Goal: Task Accomplishment & Management: Use online tool/utility

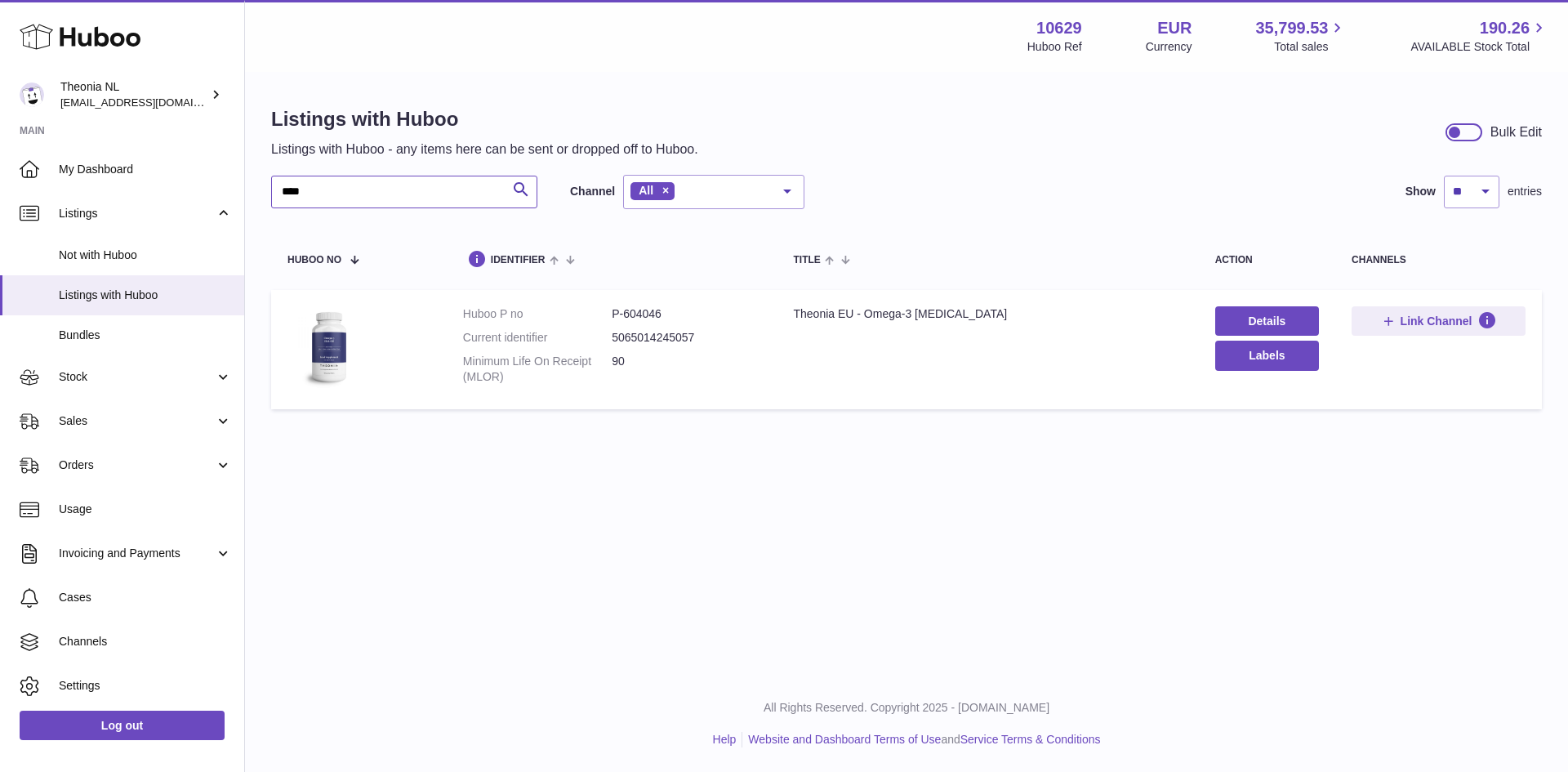
drag, startPoint x: 283, startPoint y: 197, endPoint x: 256, endPoint y: 201, distance: 27.3
click at [256, 201] on div "Listings with Huboo Listings with Huboo - any items here can be sent or dropped…" at bounding box center [906, 261] width 1323 height 376
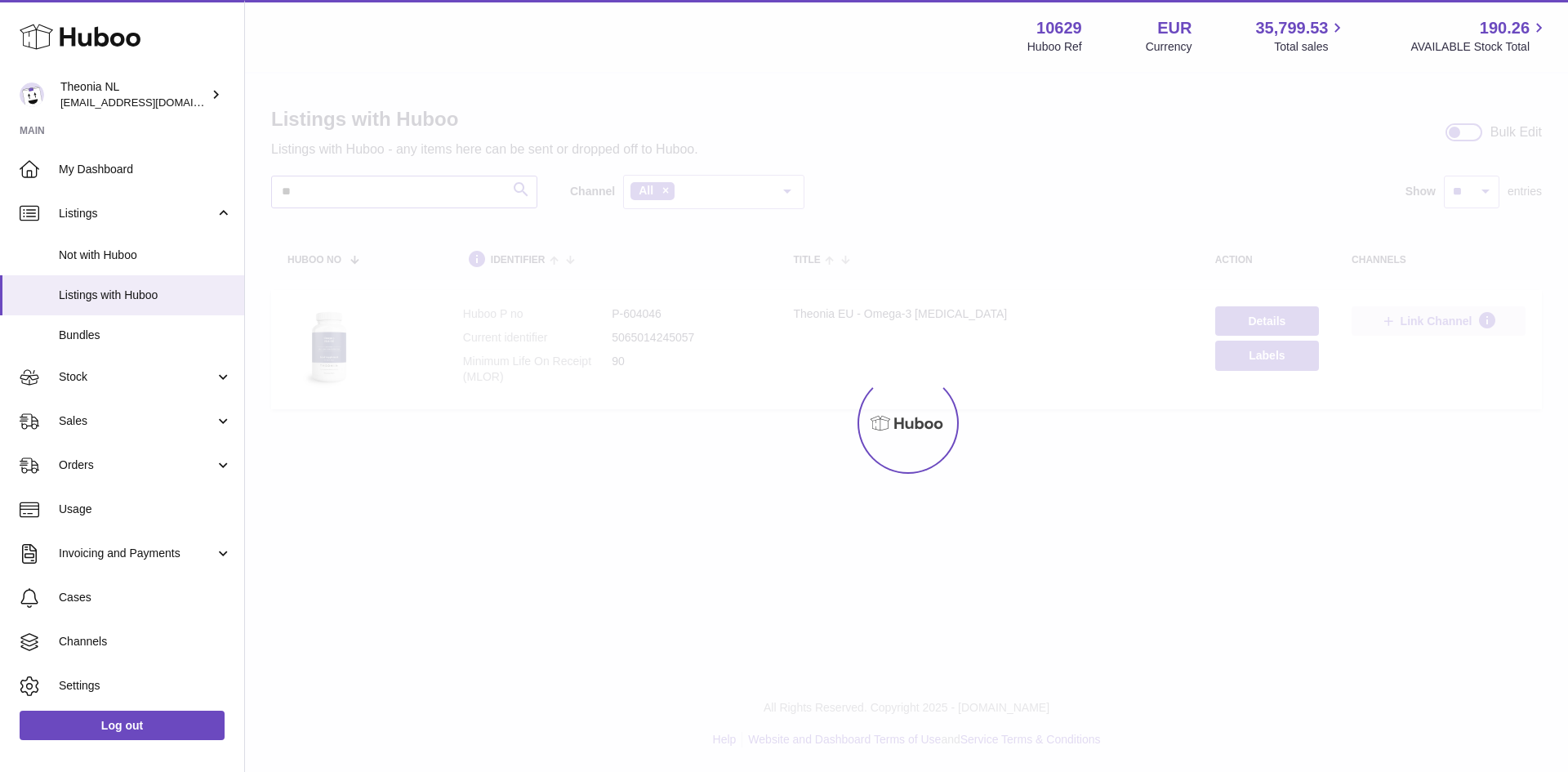
type input "**"
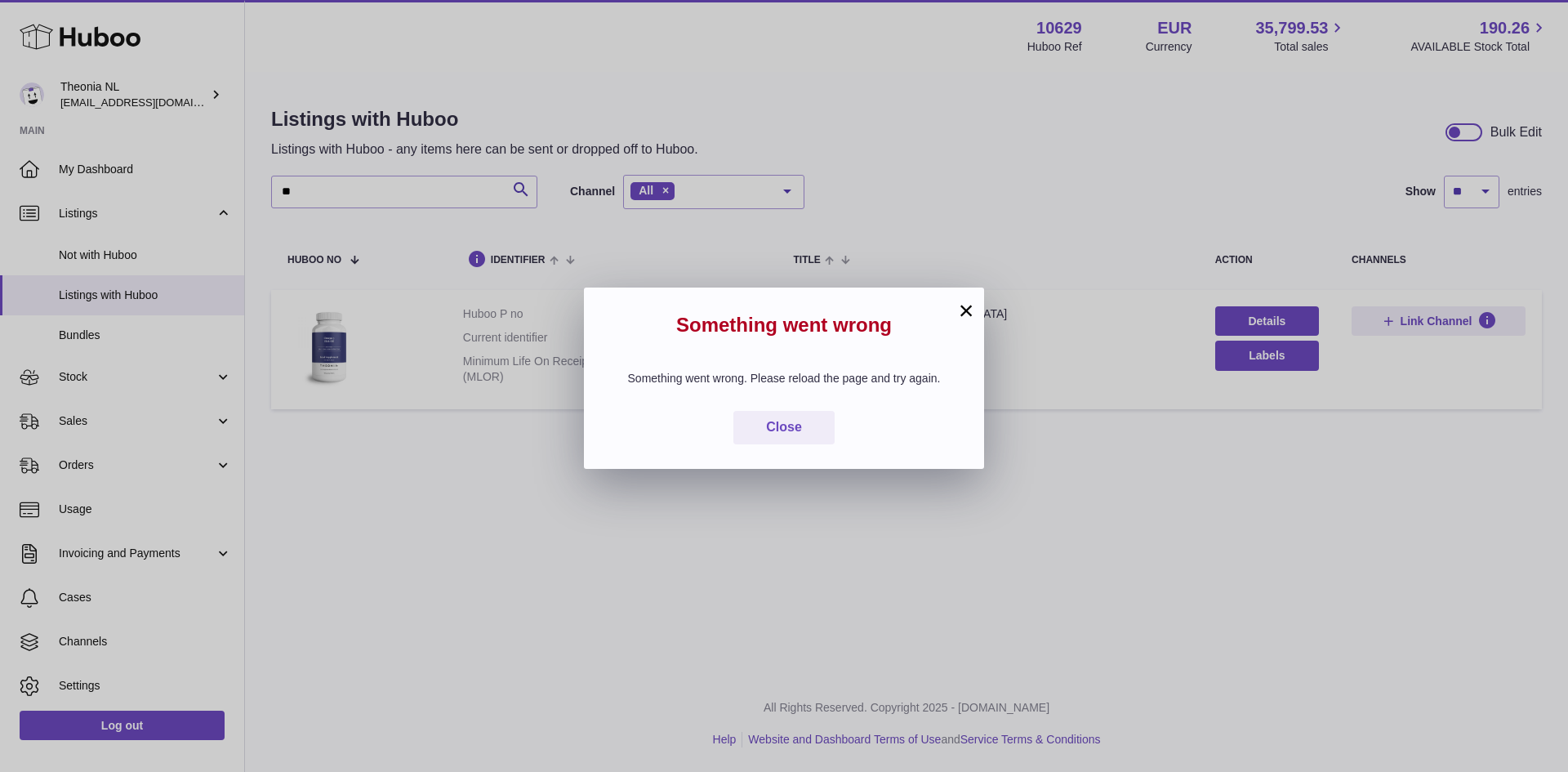
click at [963, 306] on button "×" at bounding box center [966, 311] width 20 height 20
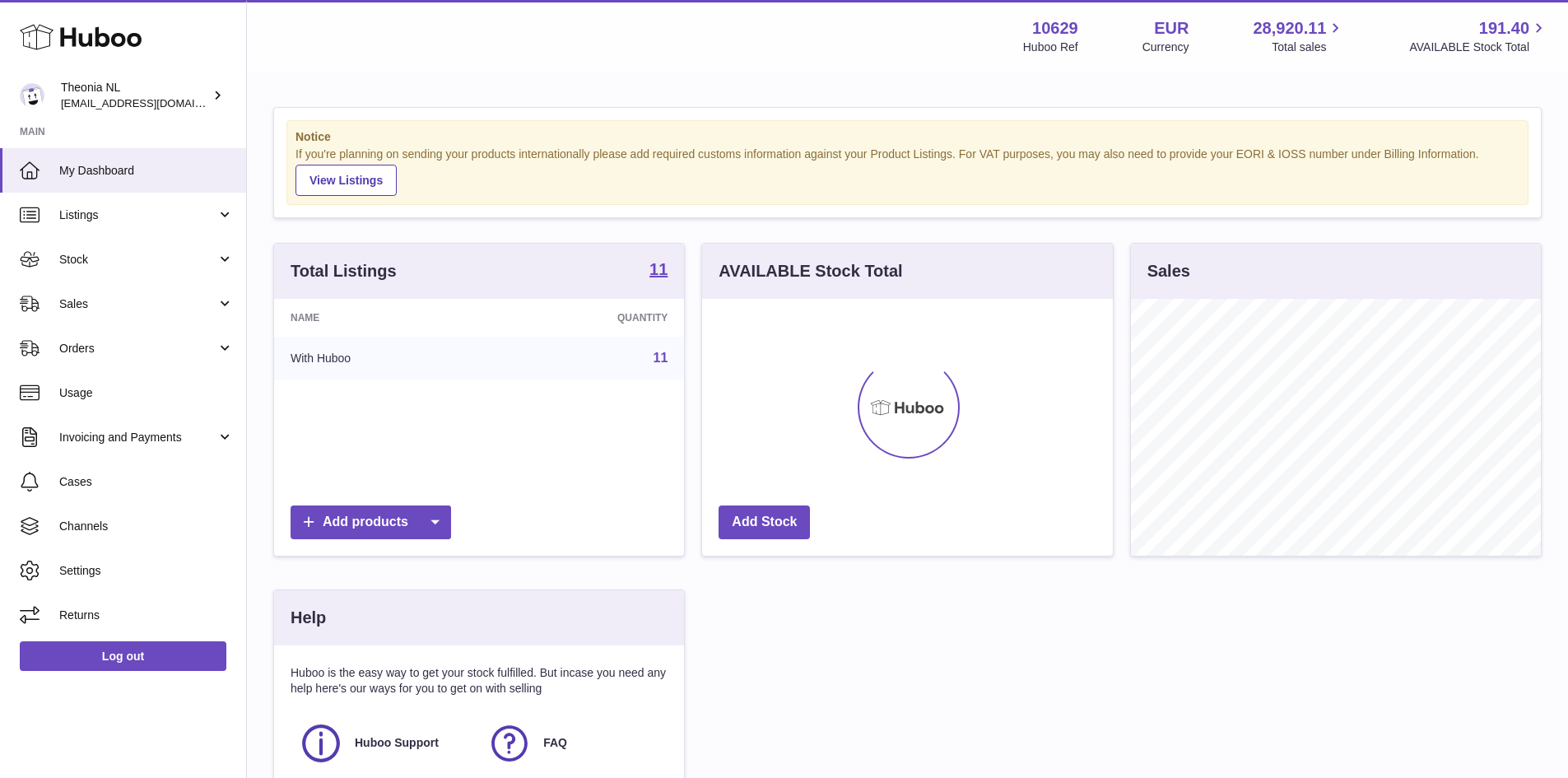
scroll to position [257, 411]
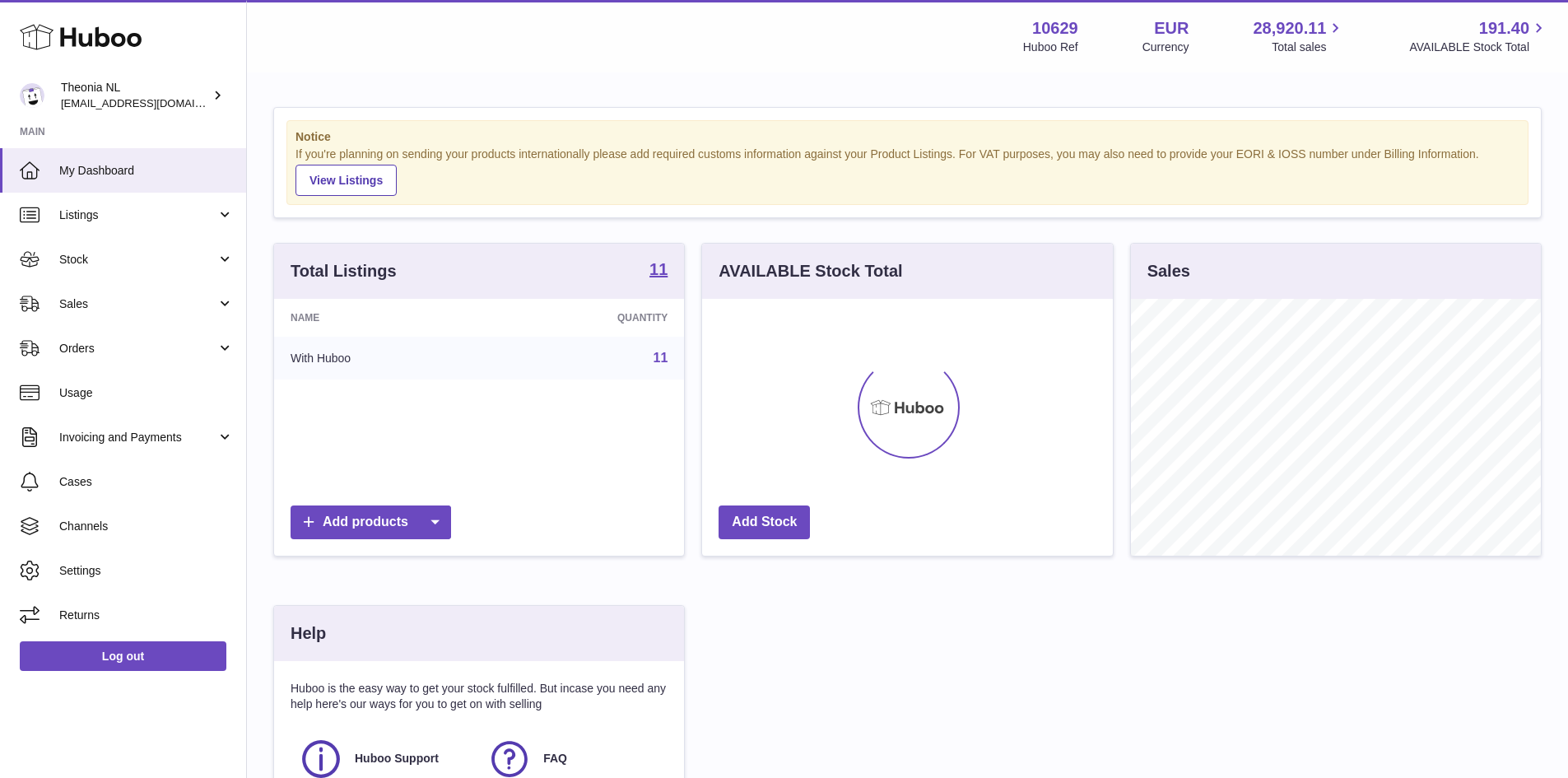
click at [664, 363] on link "11" at bounding box center [661, 357] width 15 height 14
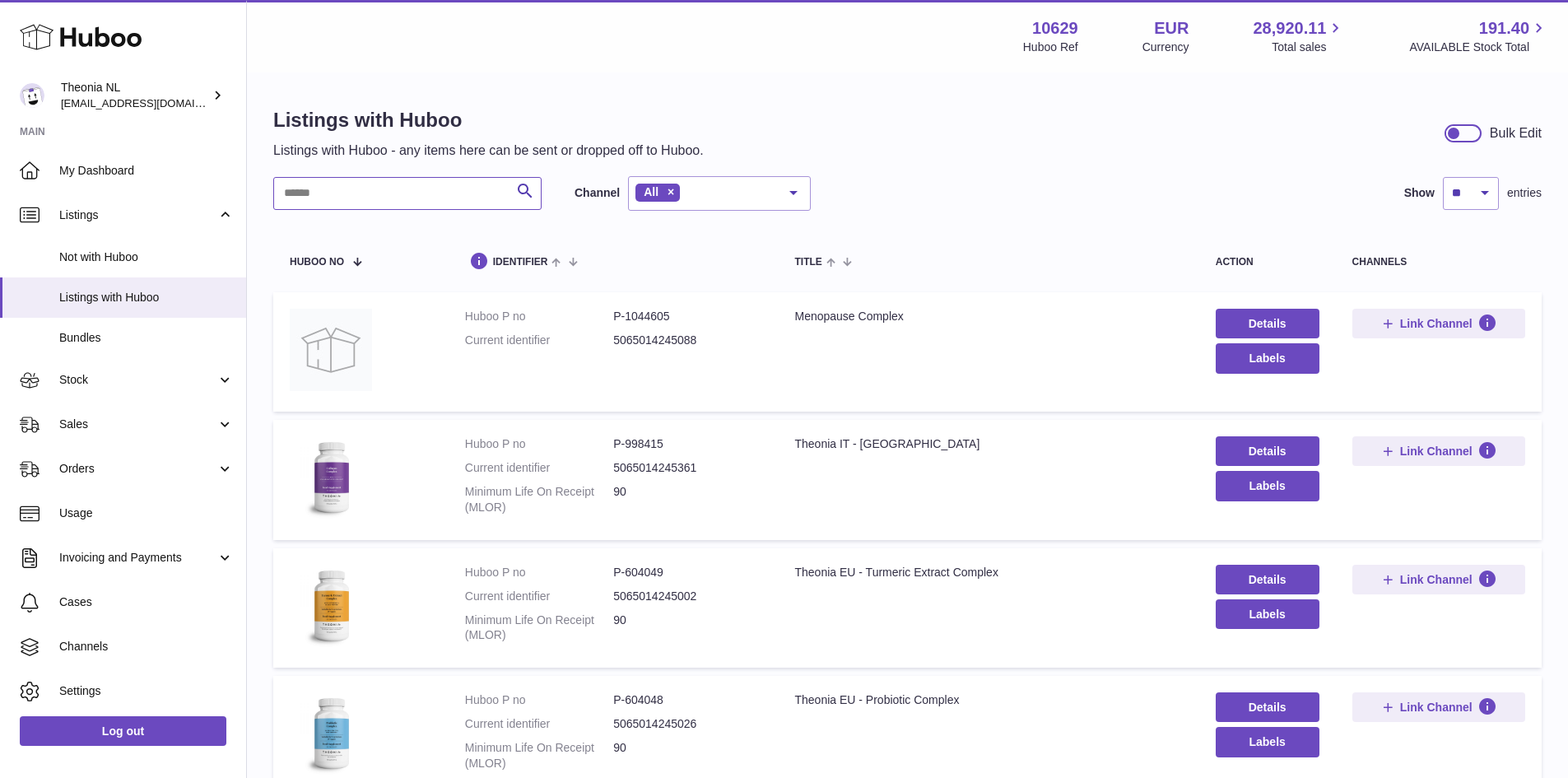
click at [370, 190] on input "text" at bounding box center [407, 194] width 268 height 33
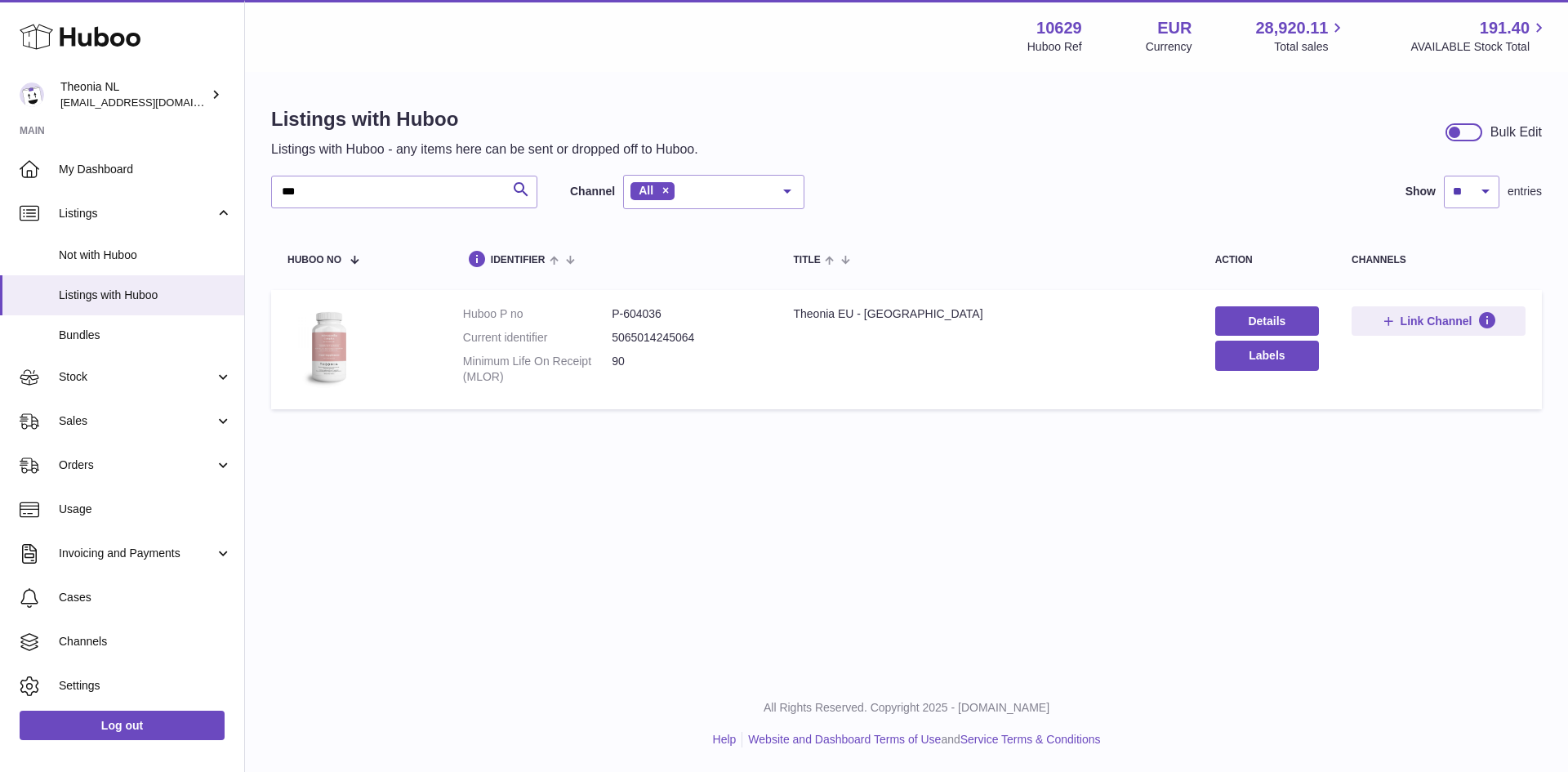
click at [650, 311] on dd "P-604036" at bounding box center [686, 314] width 149 height 15
copy dd "604036"
drag, startPoint x: 349, startPoint y: 190, endPoint x: 271, endPoint y: 201, distance: 78.8
click at [271, 201] on input "***" at bounding box center [404, 192] width 266 height 33
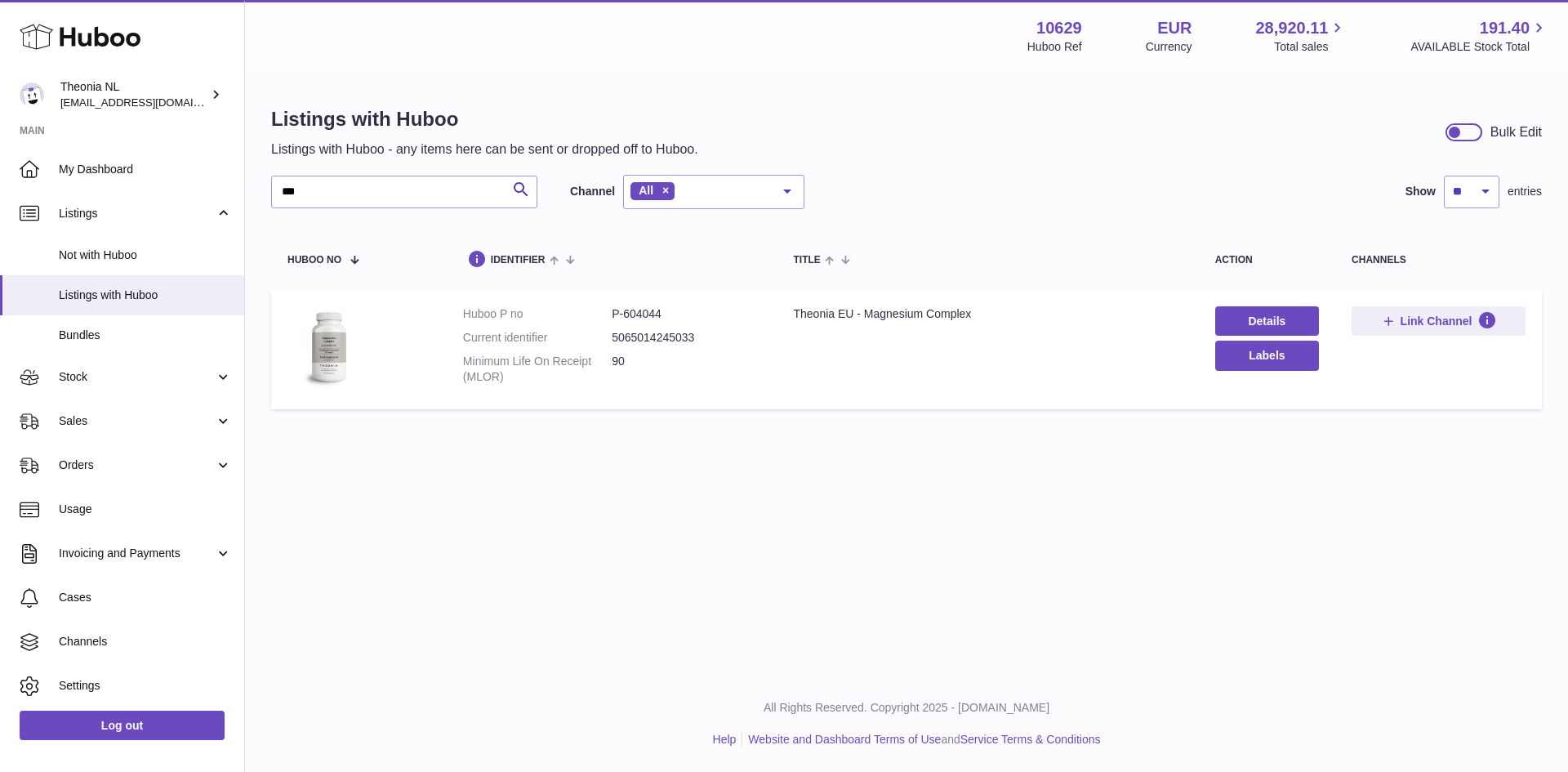
click at [641, 318] on dd "P-604044" at bounding box center [686, 314] width 149 height 15
copy dd "604044"
drag, startPoint x: 318, startPoint y: 194, endPoint x: 266, endPoint y: 208, distance: 53.9
click at [266, 208] on div "Listings with Huboo Listings with Huboo - any items here can be sent or dropped…" at bounding box center [906, 261] width 1323 height 376
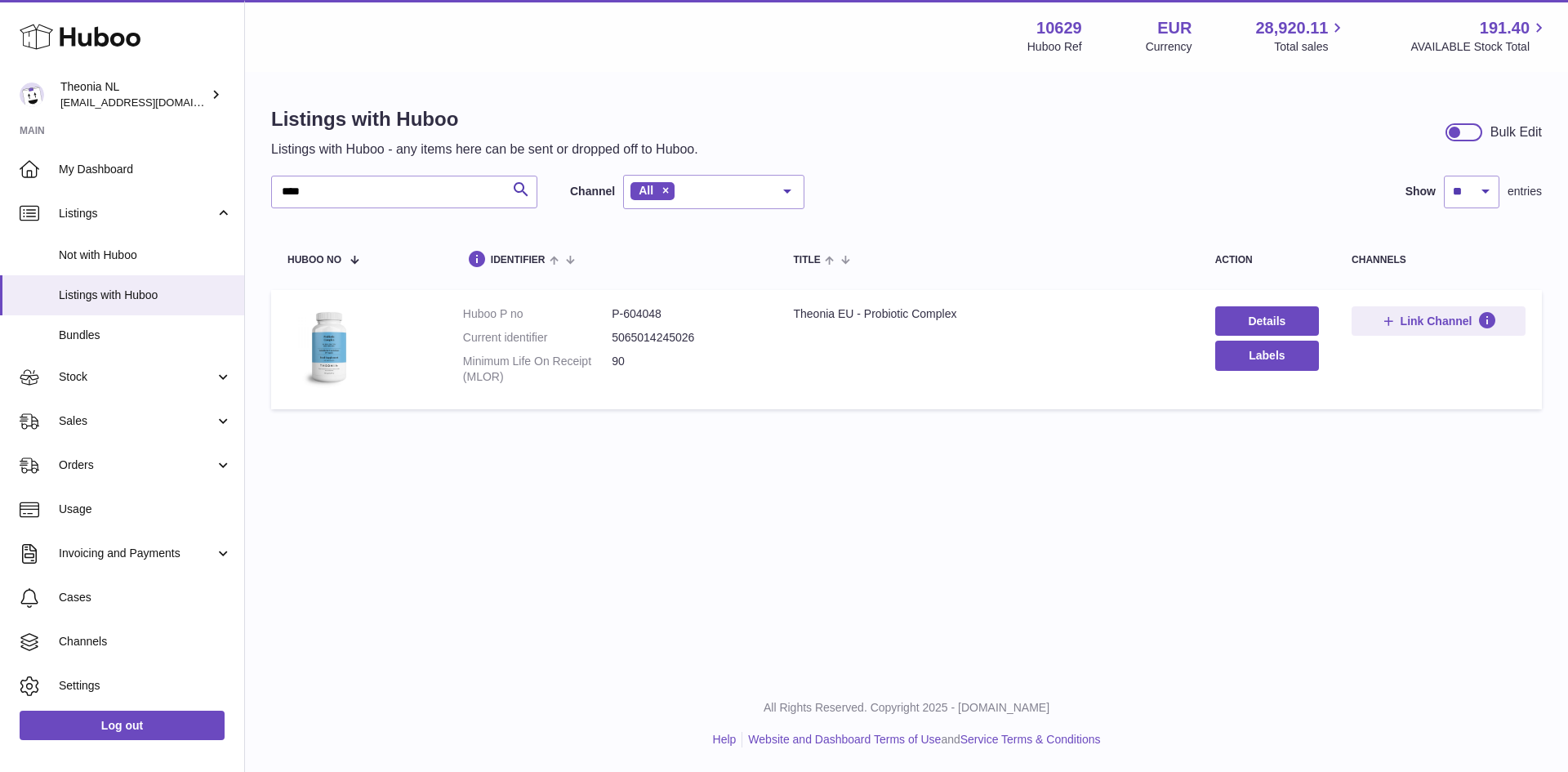
click at [633, 314] on dd "P-604048" at bounding box center [686, 314] width 149 height 15
copy dd "604048"
drag, startPoint x: 324, startPoint y: 192, endPoint x: 236, endPoint y: 207, distance: 89.3
click at [236, 207] on div "Huboo Theonia NL [EMAIL_ADDRESS][DOMAIN_NAME] Main My Dashboard Listings Not wi…" at bounding box center [784, 386] width 1568 height 772
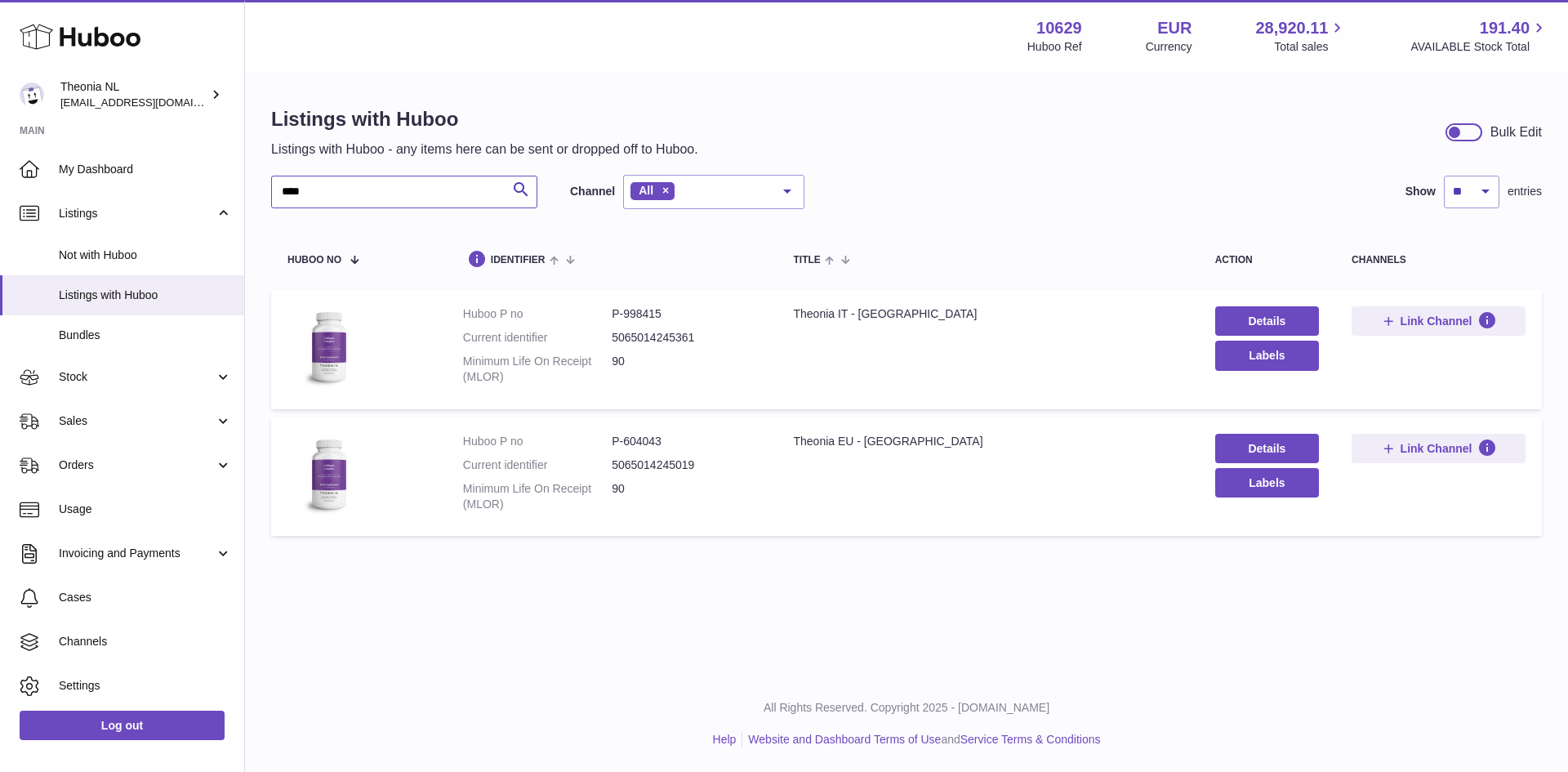
type input "****"
click at [635, 442] on dd "P-604043" at bounding box center [686, 441] width 149 height 15
copy dd "604043"
